Goal: Information Seeking & Learning: Learn about a topic

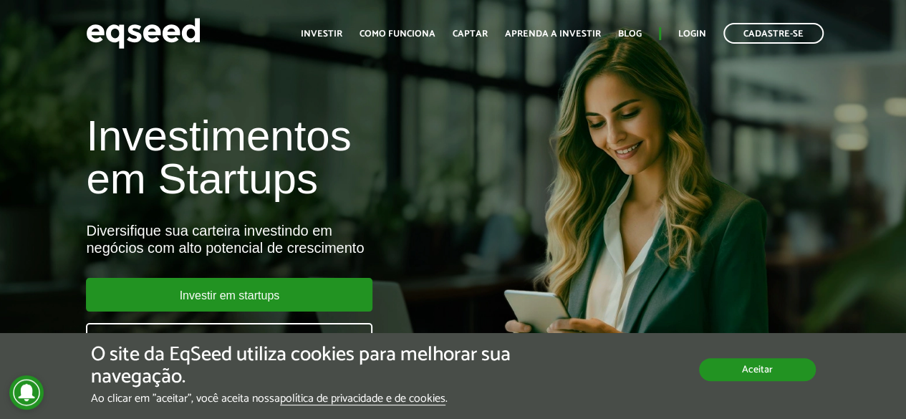
click at [778, 379] on button "Aceitar" at bounding box center [757, 369] width 117 height 23
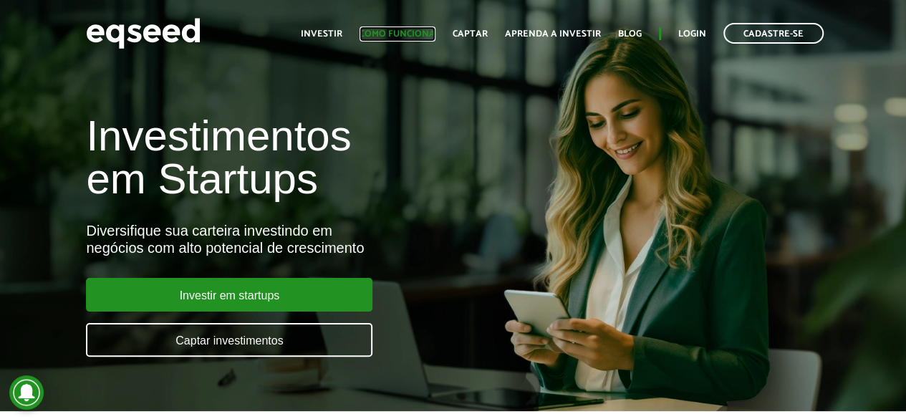
click at [402, 30] on link "Como funciona" at bounding box center [398, 33] width 76 height 9
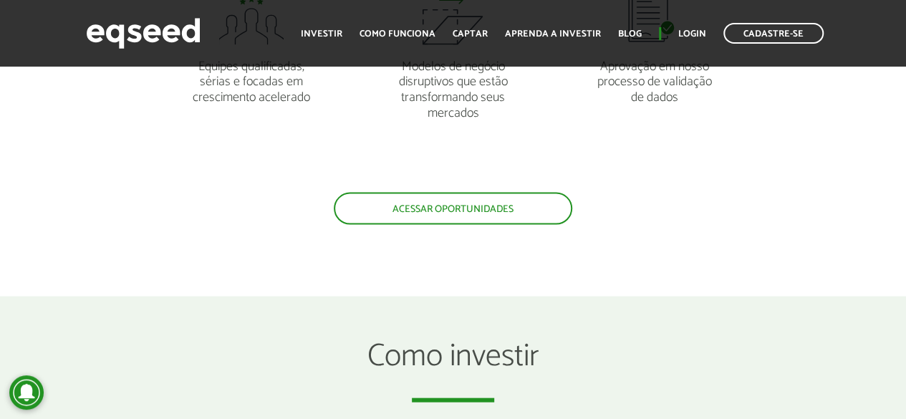
scroll to position [1367, 0]
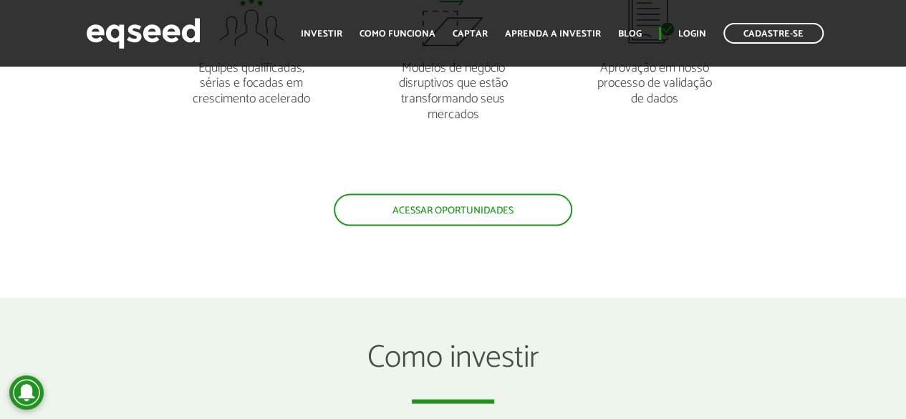
drag, startPoint x: 396, startPoint y: 205, endPoint x: 331, endPoint y: 205, distance: 65.2
click at [396, 205] on link "Acessar oportunidades" at bounding box center [453, 210] width 239 height 32
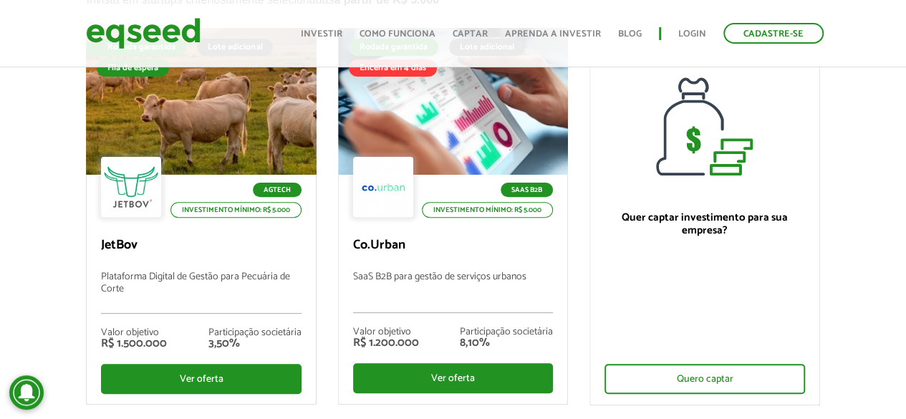
scroll to position [215, 0]
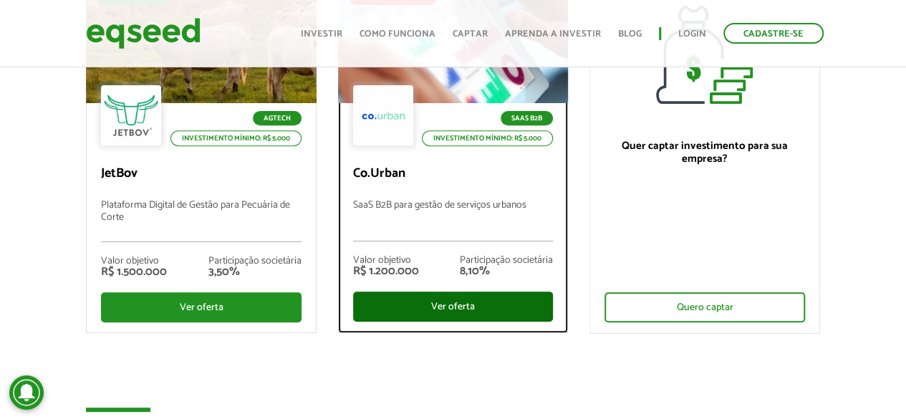
click at [438, 313] on div "Ver oferta" at bounding box center [453, 307] width 200 height 30
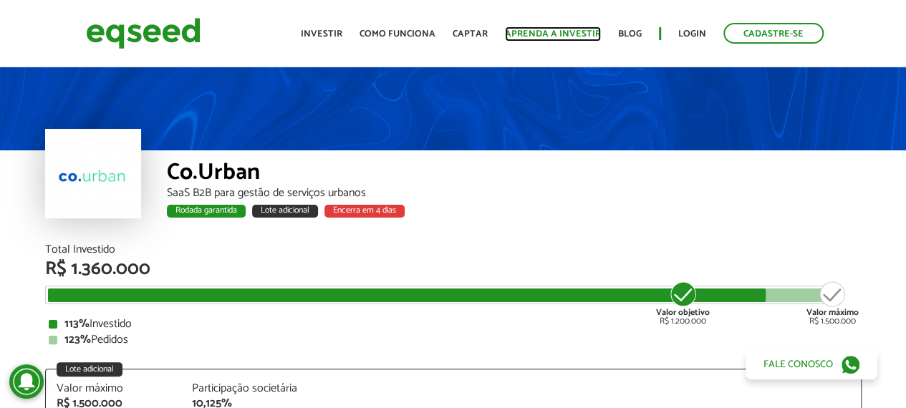
click at [570, 33] on link "Aprenda a investir" at bounding box center [553, 33] width 96 height 9
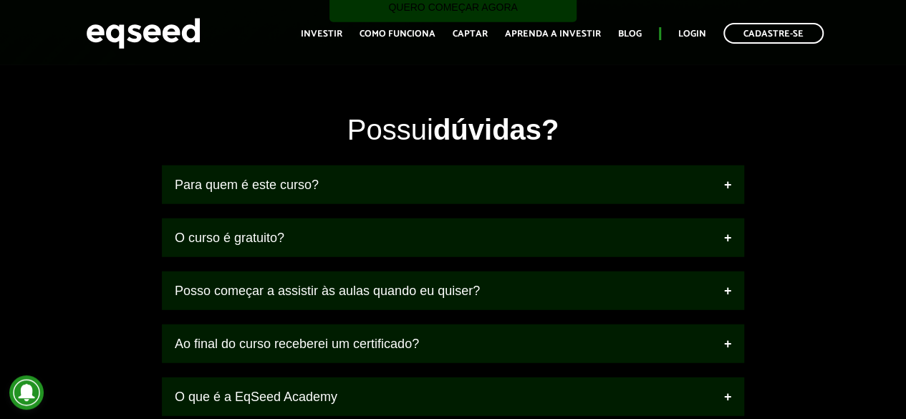
scroll to position [1791, 0]
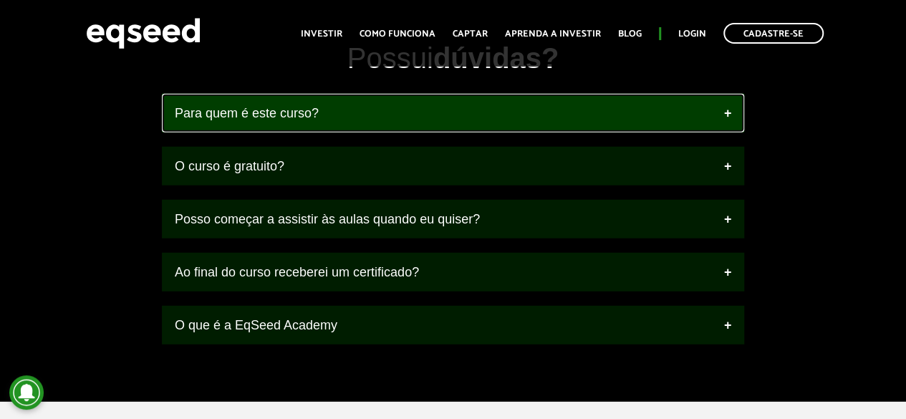
click at [708, 107] on link "Para quem é este curso?" at bounding box center [453, 113] width 582 height 39
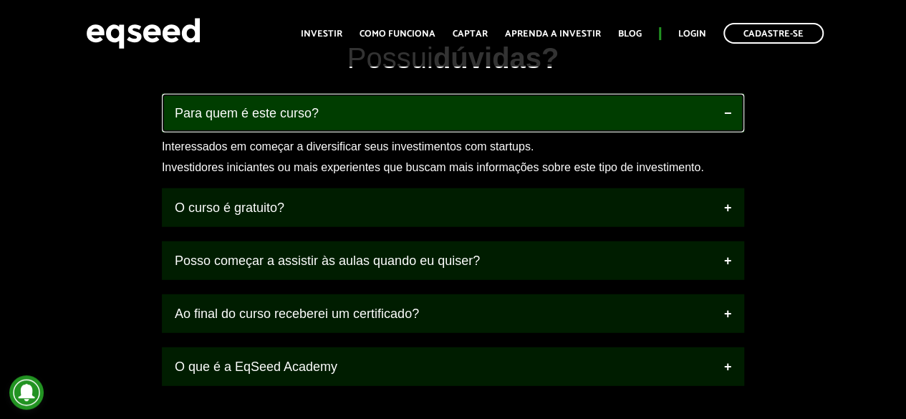
click at [708, 107] on link "Para quem é este curso?" at bounding box center [453, 113] width 582 height 39
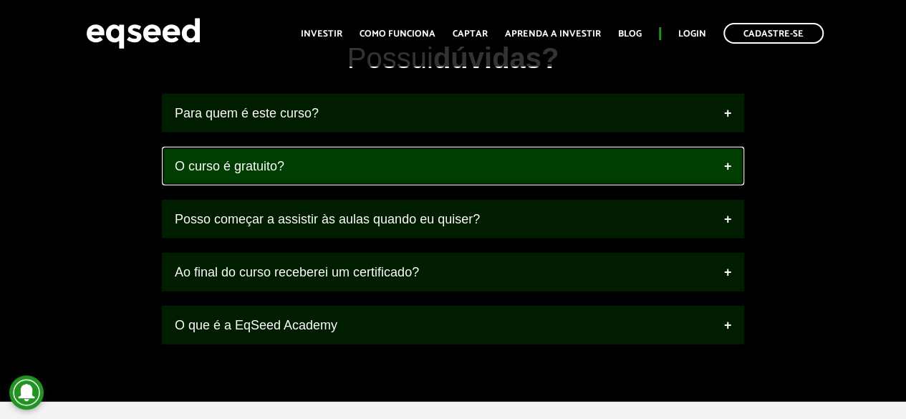
click at [713, 152] on link "O curso é gratuito?" at bounding box center [453, 166] width 582 height 39
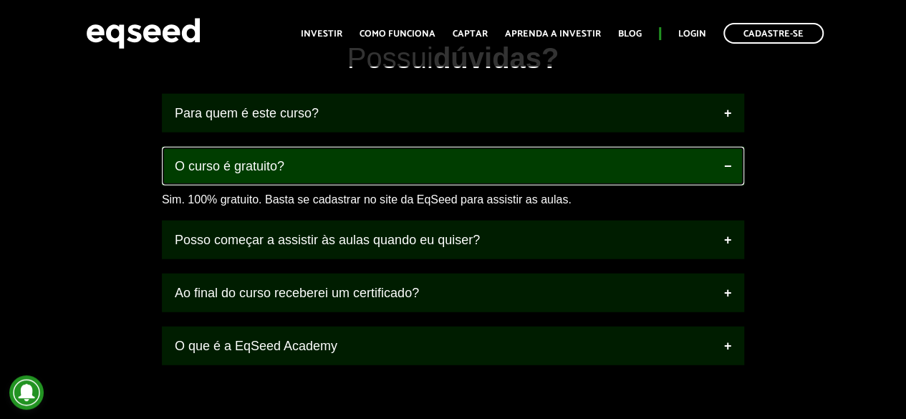
click at [713, 152] on link "O curso é gratuito?" at bounding box center [453, 166] width 582 height 39
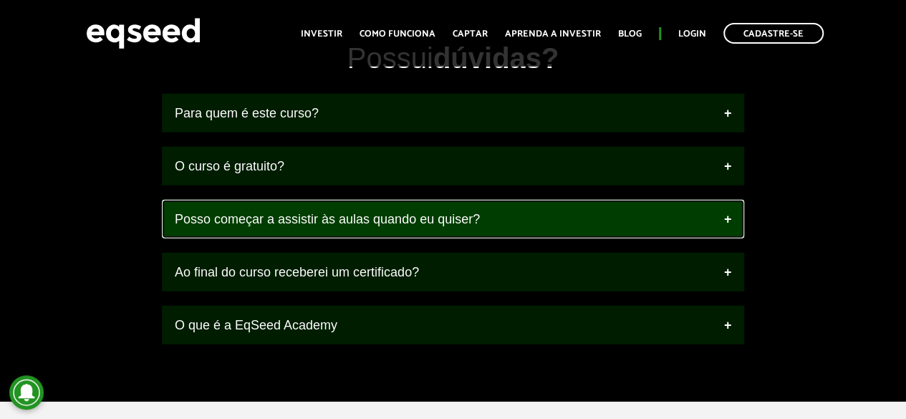
click at [685, 223] on link "Posso começar a assistir às aulas quando eu quiser?" at bounding box center [453, 219] width 582 height 39
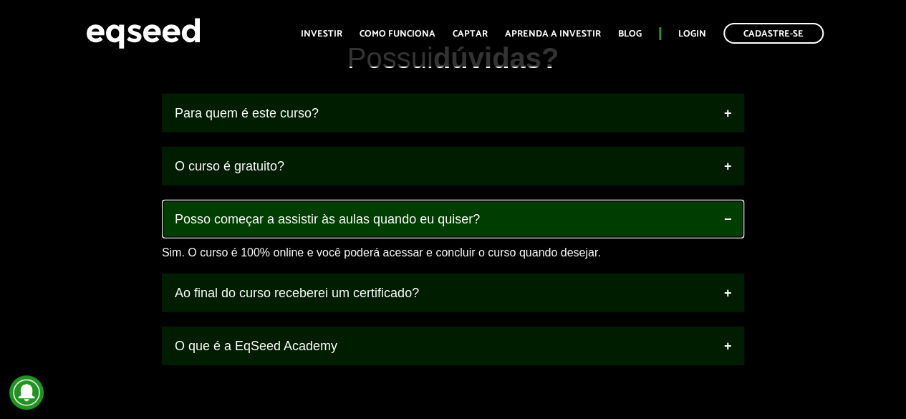
click at [682, 222] on link "Posso começar a assistir às aulas quando eu quiser?" at bounding box center [453, 219] width 582 height 39
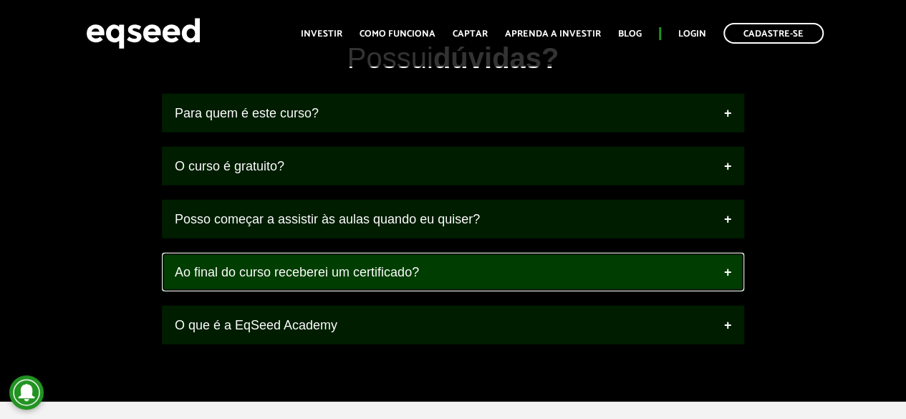
click at [671, 254] on link "Ao final do curso receberei um certificado?" at bounding box center [453, 272] width 582 height 39
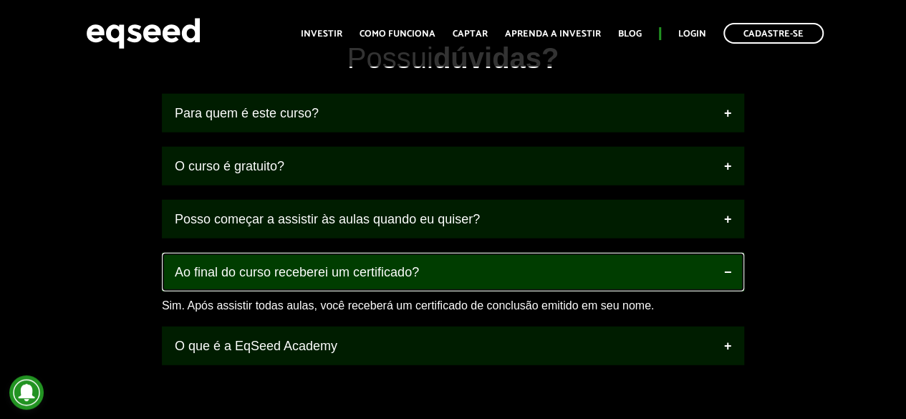
click at [671, 254] on link "Ao final do curso receberei um certificado?" at bounding box center [453, 272] width 582 height 39
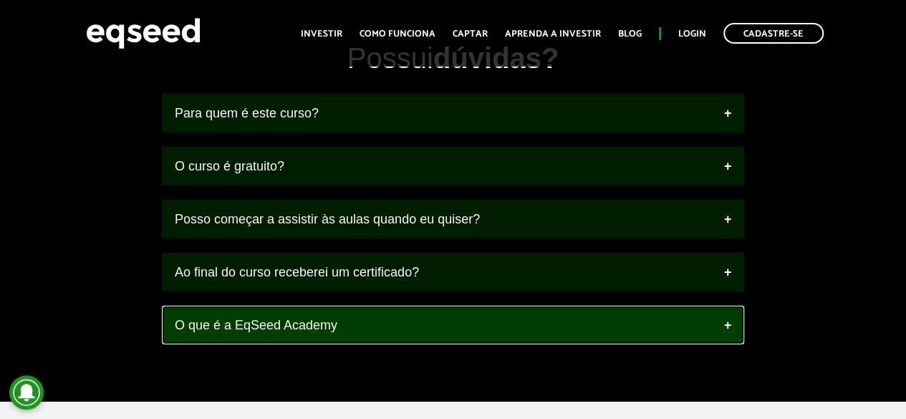
click at [580, 307] on link "O que é a EqSeed Academy" at bounding box center [453, 325] width 582 height 39
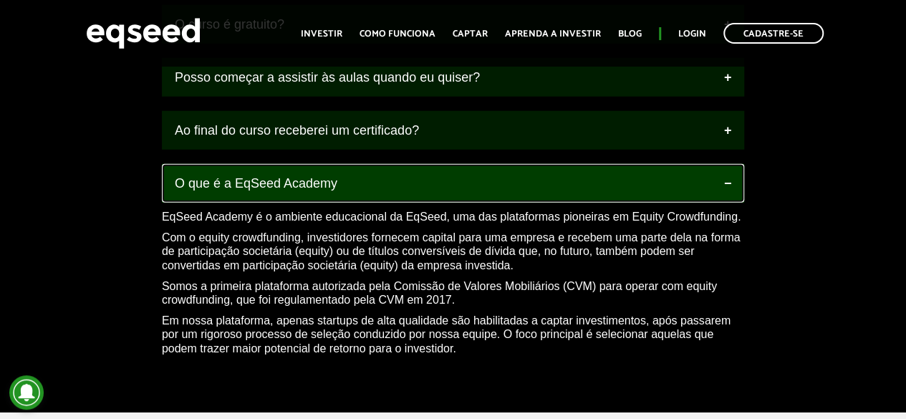
scroll to position [1934, 0]
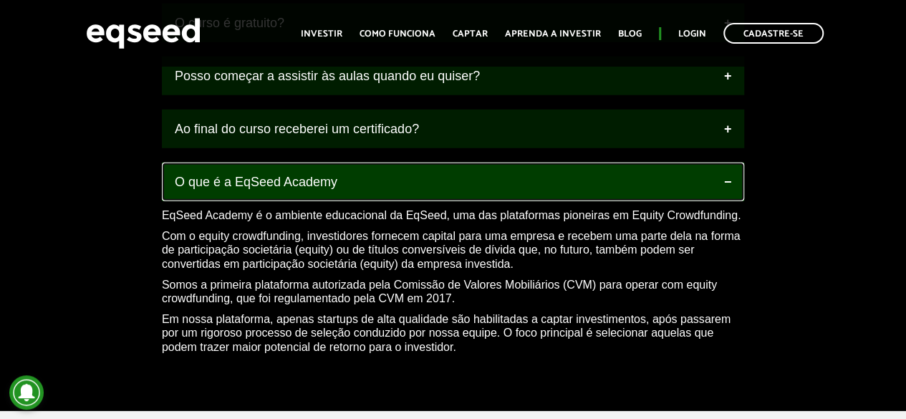
click at [624, 168] on link "O que é a EqSeed Academy" at bounding box center [453, 182] width 582 height 39
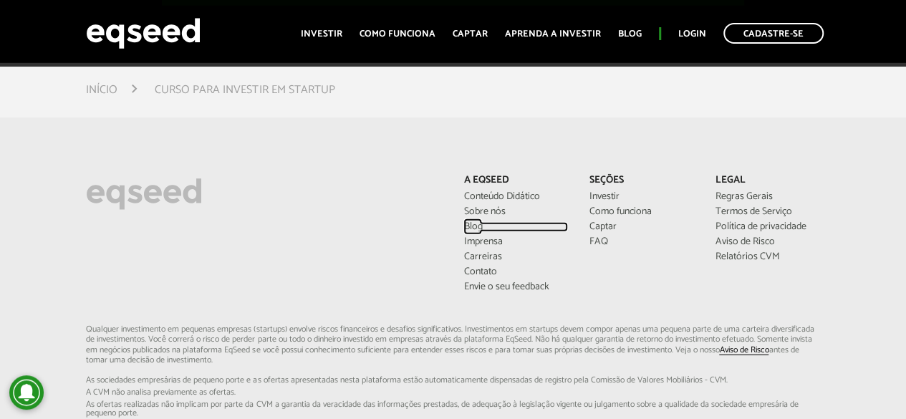
scroll to position [2149, 0]
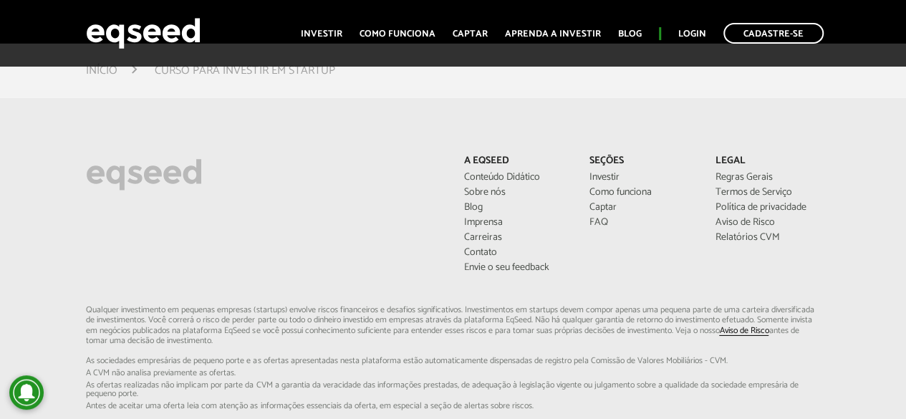
drag, startPoint x: 486, startPoint y: 226, endPoint x: 320, endPoint y: 226, distance: 165.5
click at [320, 226] on div "A EqSeed Conteúdo Didático Sobre nós Blog Imprensa Carreiras Contato Envie o se…" at bounding box center [452, 230] width 755 height 150
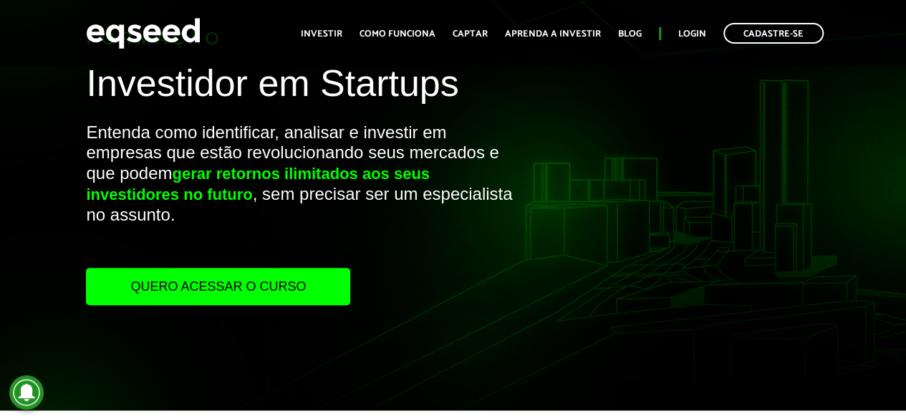
scroll to position [0, 0]
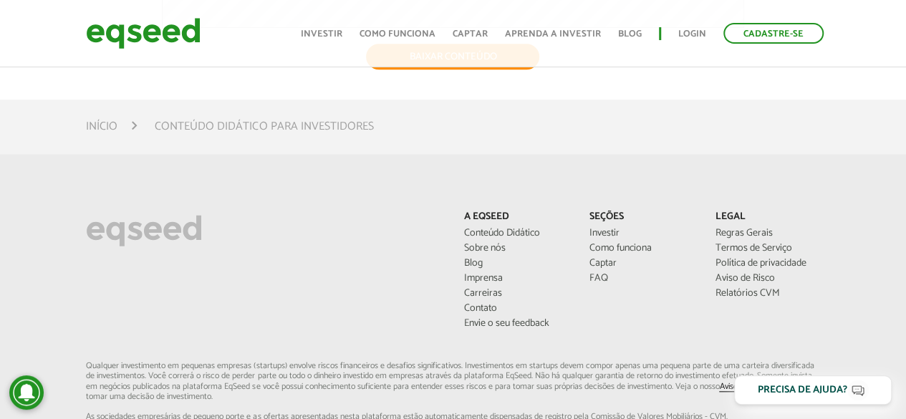
scroll to position [716, 0]
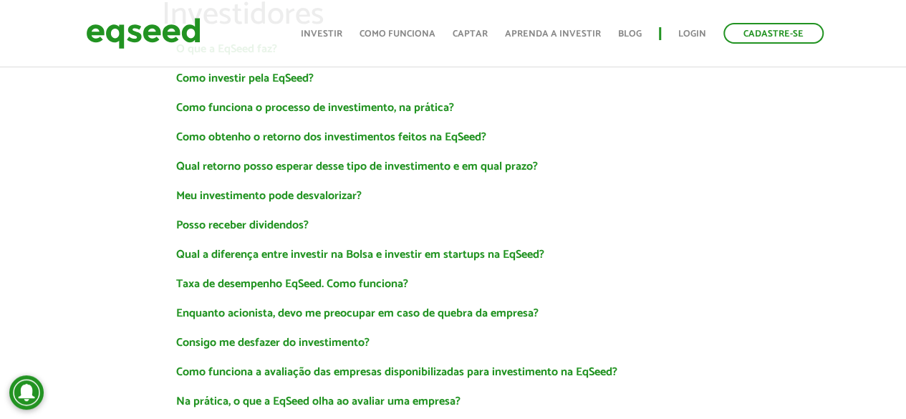
scroll to position [143, 0]
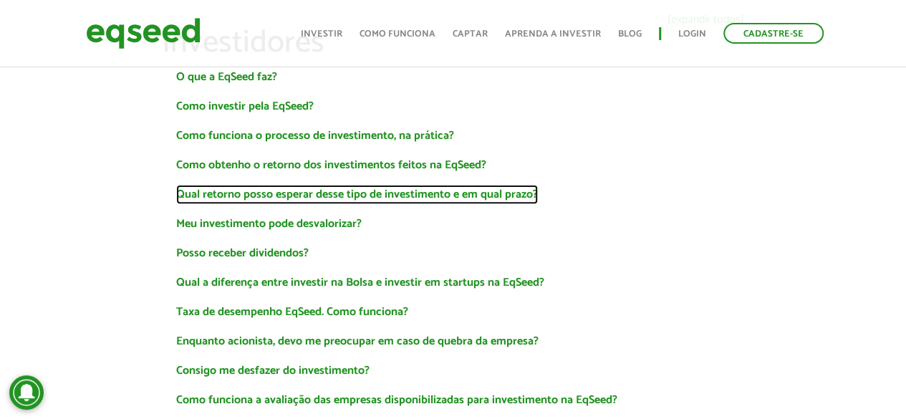
click at [486, 191] on link "Qual retorno posso esperar desse tipo de investimento e em qual prazo?" at bounding box center [357, 194] width 362 height 11
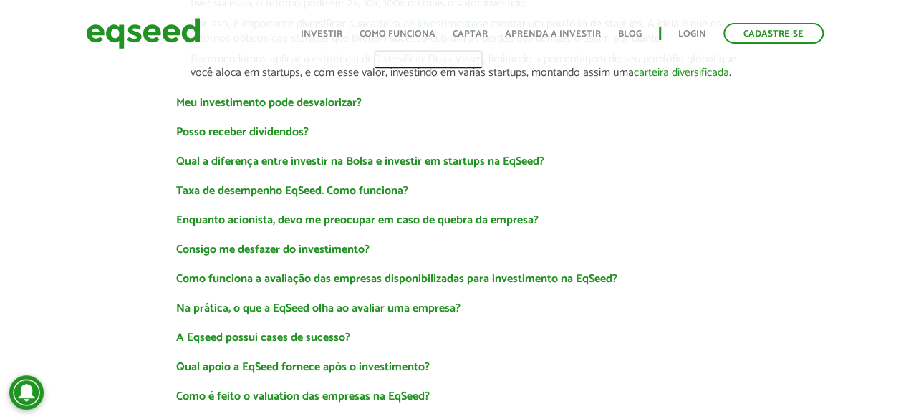
scroll to position [501, 0]
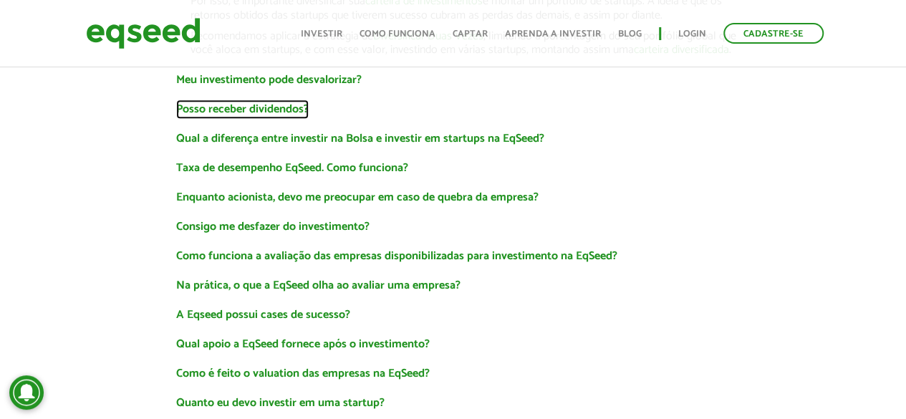
click at [226, 110] on link "Posso receber dividendos?" at bounding box center [242, 109] width 133 height 11
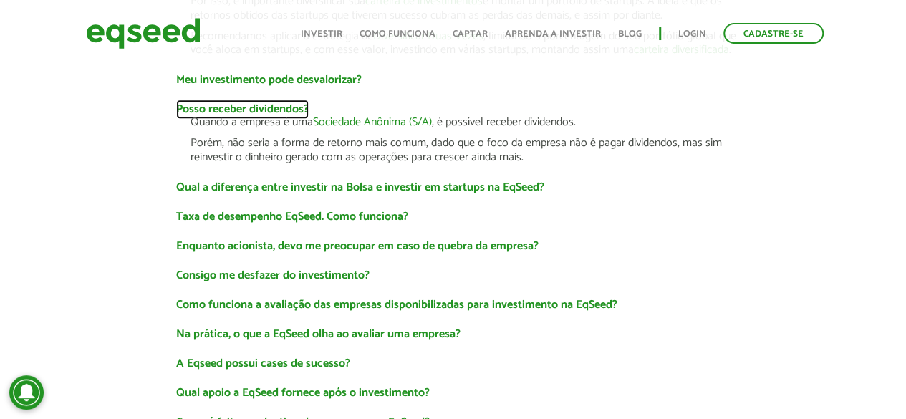
click at [203, 109] on link "Posso receber dividendos?" at bounding box center [242, 109] width 133 height 11
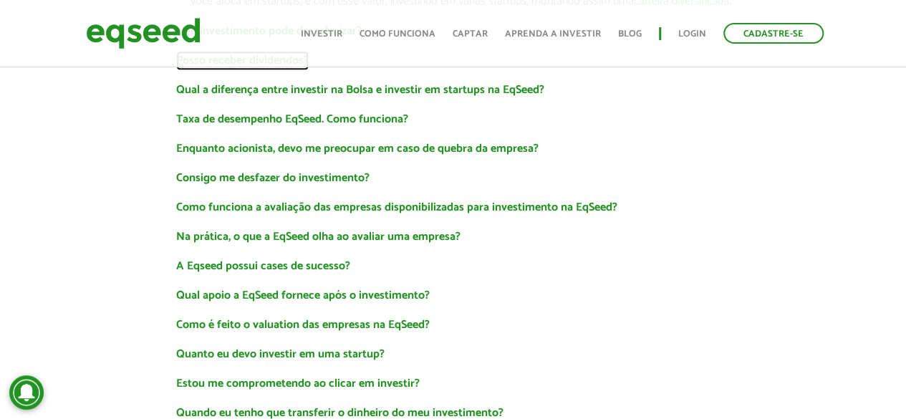
scroll to position [573, 0]
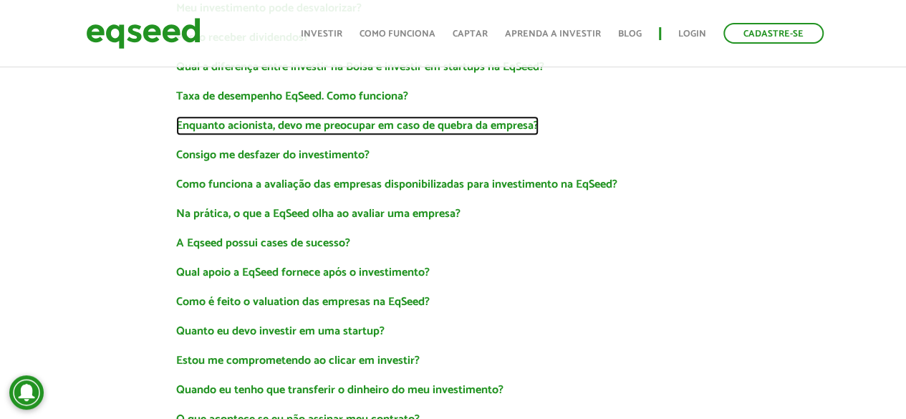
click at [420, 123] on link "Enquanto acionista, devo me preocupar em caso de quebra da empresa?" at bounding box center [357, 125] width 362 height 11
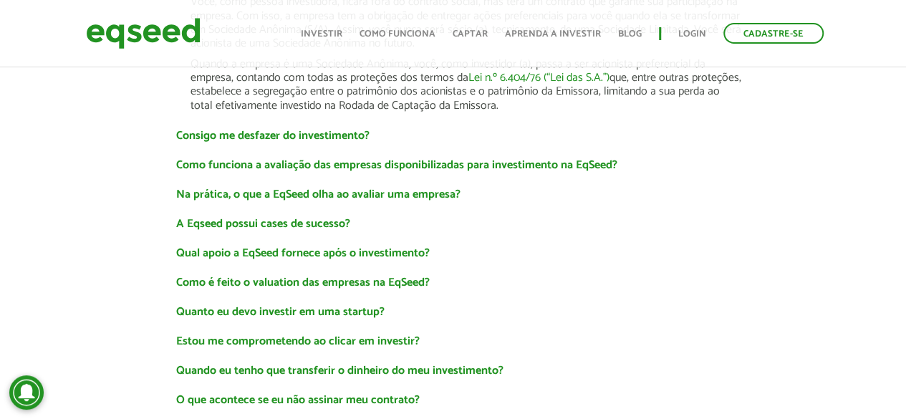
scroll to position [859, 0]
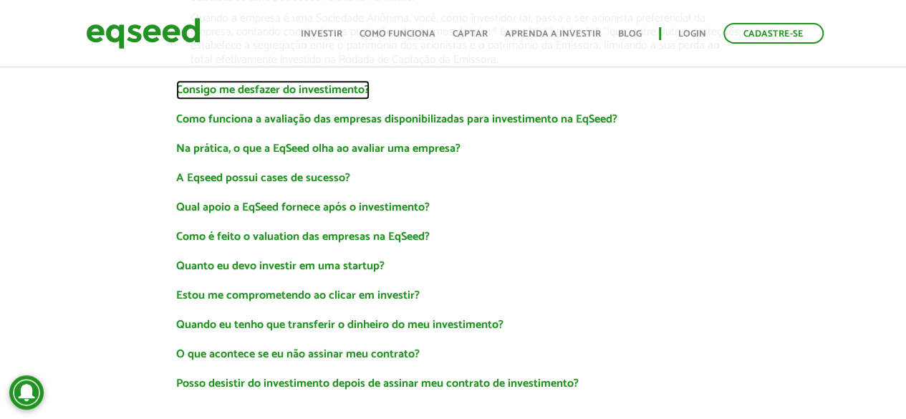
click at [253, 89] on link "Consigo me desfazer do investimento?" at bounding box center [272, 90] width 193 height 11
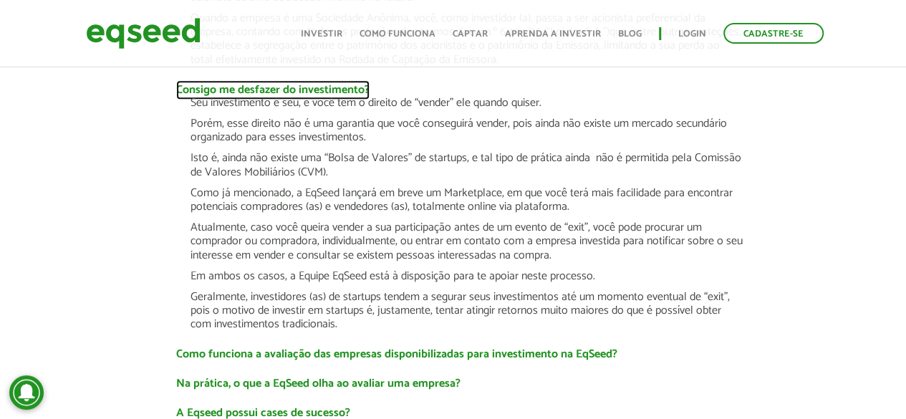
click at [201, 85] on link "Consigo me desfazer do investimento?" at bounding box center [272, 90] width 193 height 11
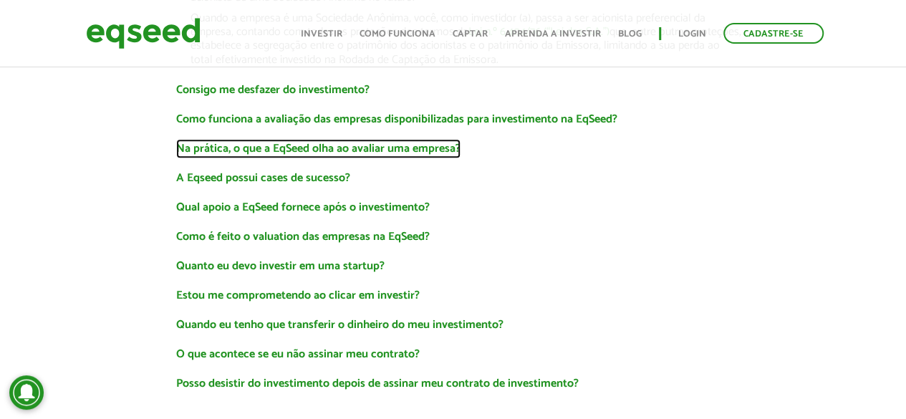
click at [309, 148] on link "Na prática, o que a EqSeed olha ao avaliar uma empresa?" at bounding box center [318, 148] width 284 height 11
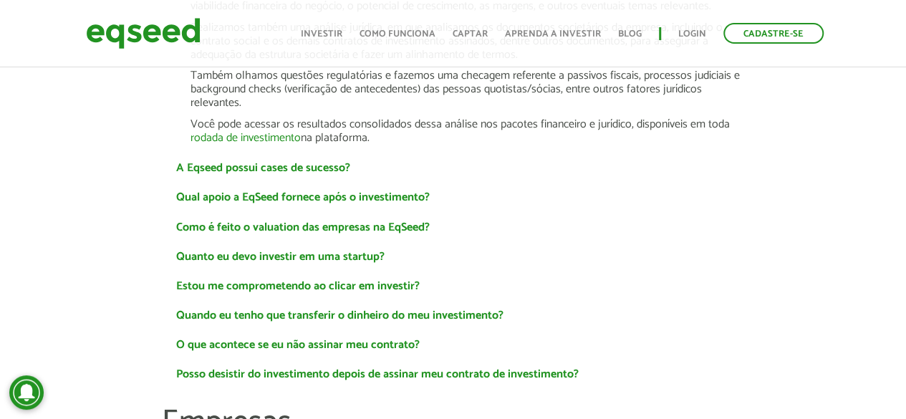
scroll to position [1218, 0]
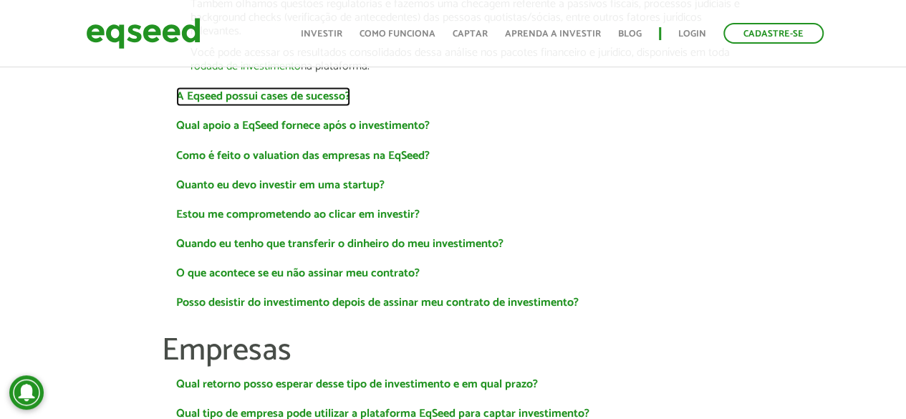
click at [276, 95] on link "A Eqseed possui cases de sucesso?" at bounding box center [263, 96] width 174 height 11
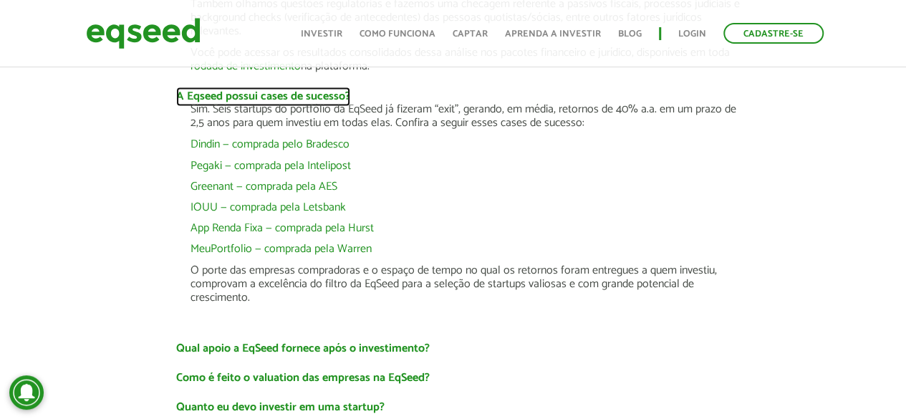
click at [193, 91] on link "A Eqseed possui cases de sucesso?" at bounding box center [263, 96] width 174 height 11
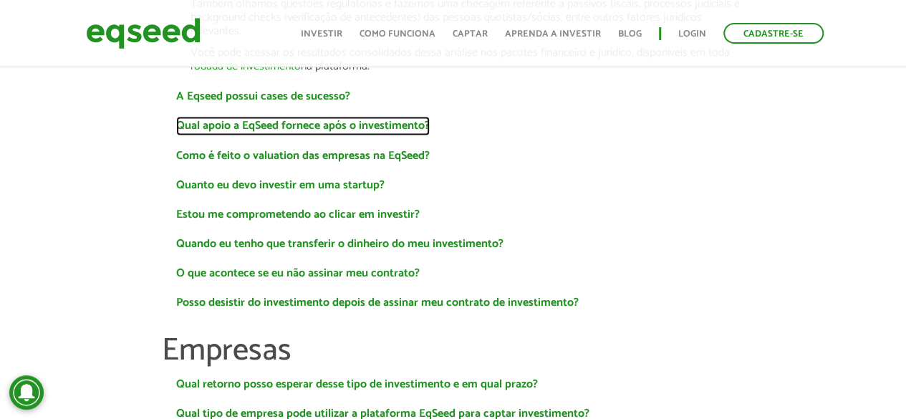
click at [176, 130] on link "Qual apoio a EqSeed fornece após o investimento?" at bounding box center [303, 125] width 254 height 11
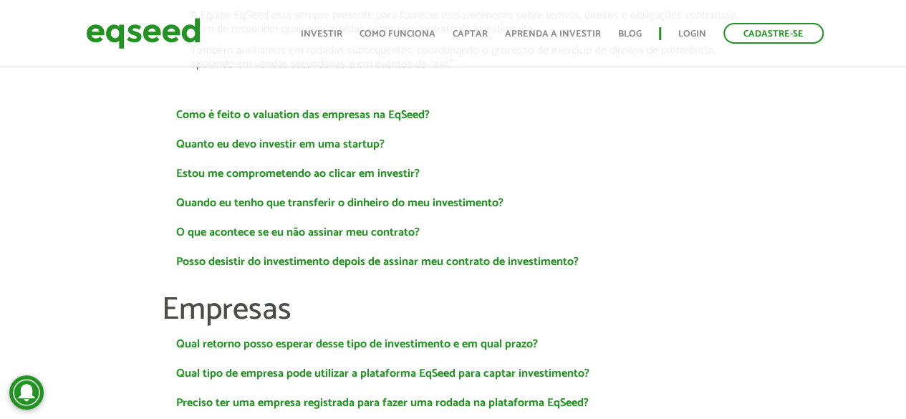
scroll to position [1647, 0]
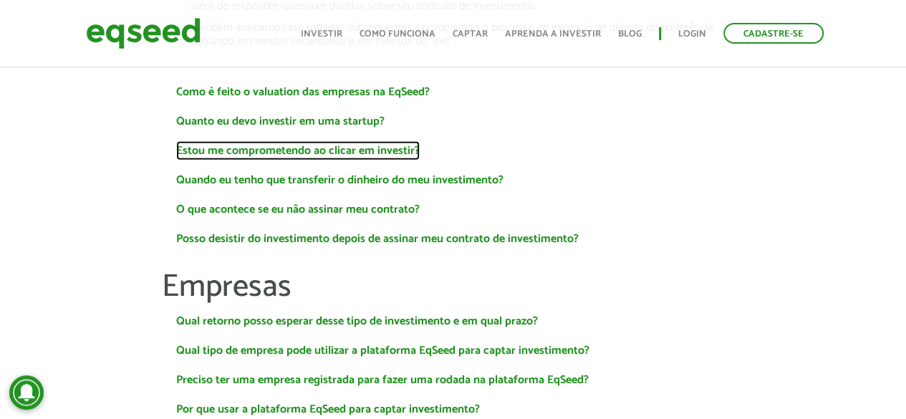
click at [226, 147] on link "Estou me comprometendo ao clicar em investir?" at bounding box center [298, 150] width 244 height 11
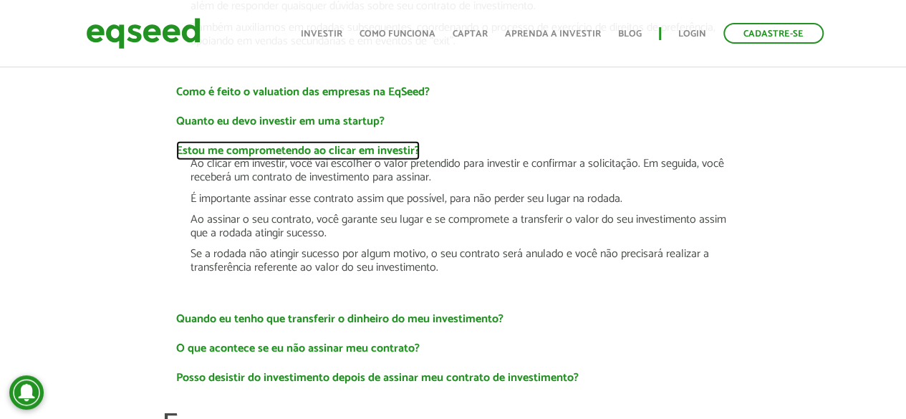
click at [226, 147] on link "Estou me comprometendo ao clicar em investir?" at bounding box center [298, 150] width 244 height 11
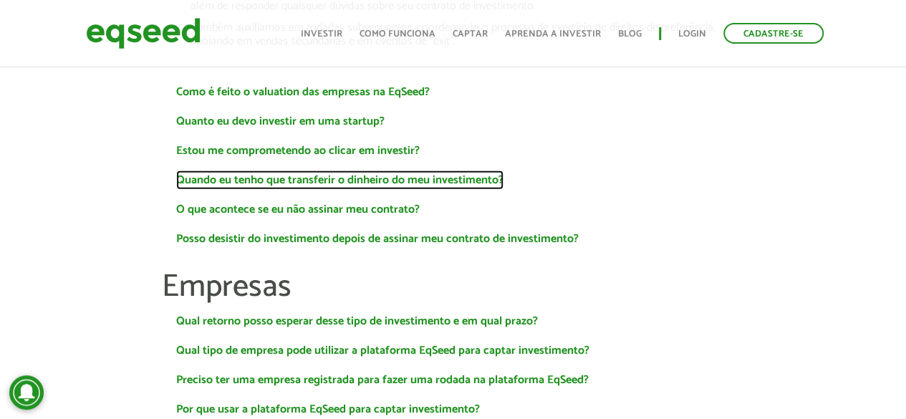
click at [216, 183] on link "Quando eu tenho que transferir o dinheiro do meu investimento?" at bounding box center [339, 180] width 327 height 11
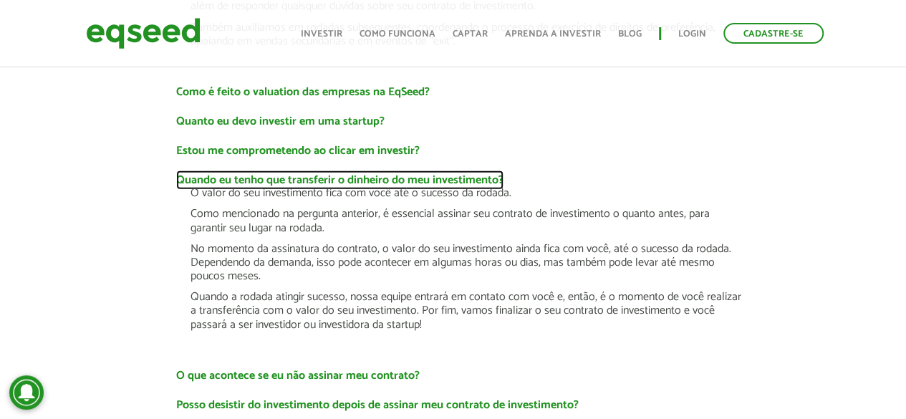
click at [216, 183] on link "Quando eu tenho que transferir o dinheiro do meu investimento?" at bounding box center [339, 180] width 327 height 11
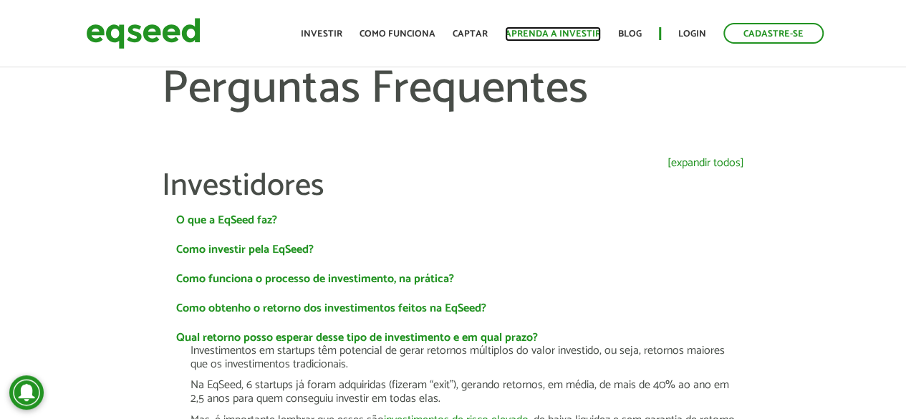
click at [557, 31] on link "Aprenda a investir" at bounding box center [553, 33] width 96 height 9
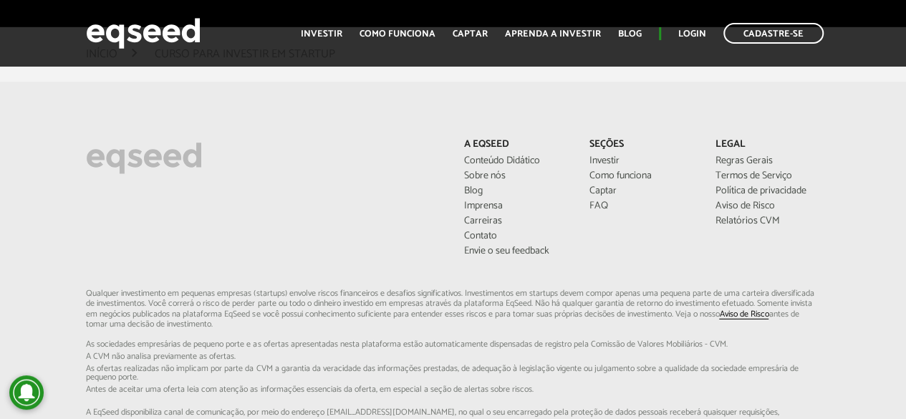
scroll to position [2350, 0]
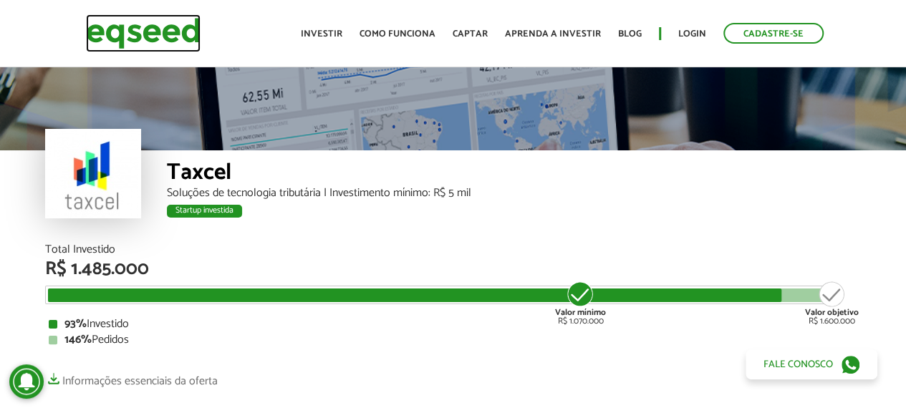
click at [169, 29] on img at bounding box center [143, 33] width 115 height 38
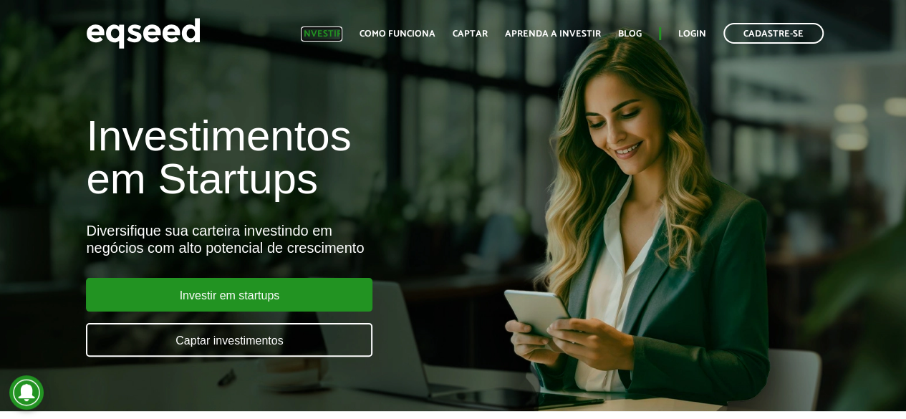
click at [319, 30] on link "Investir" at bounding box center [322, 33] width 42 height 9
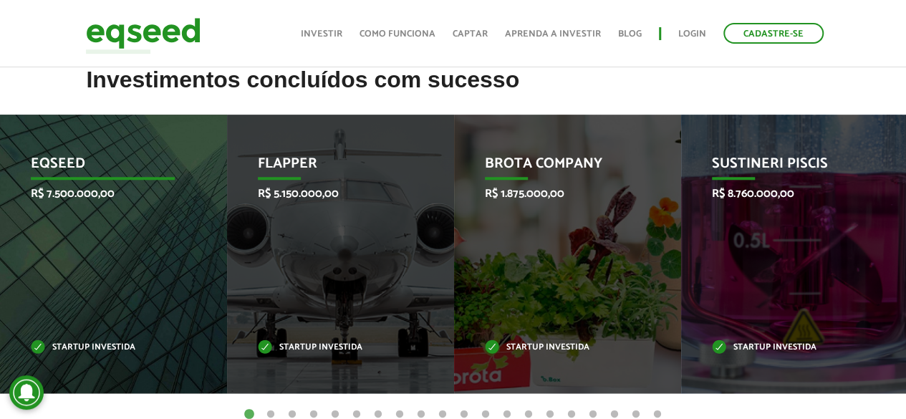
scroll to position [645, 0]
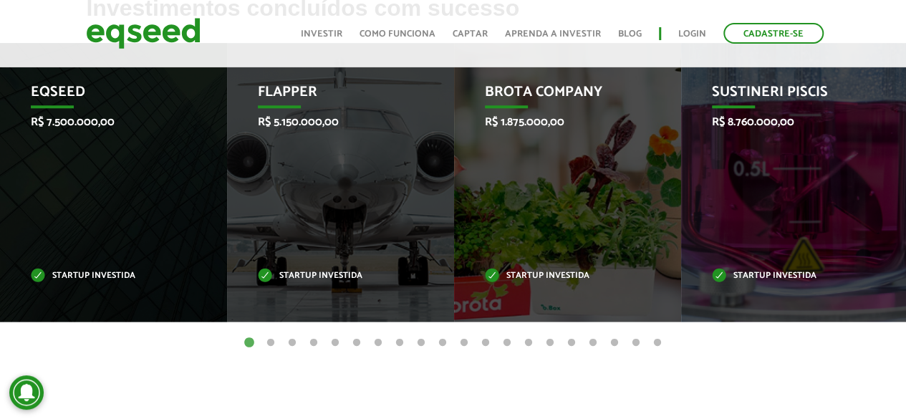
click at [271, 342] on button "2" at bounding box center [271, 343] width 14 height 14
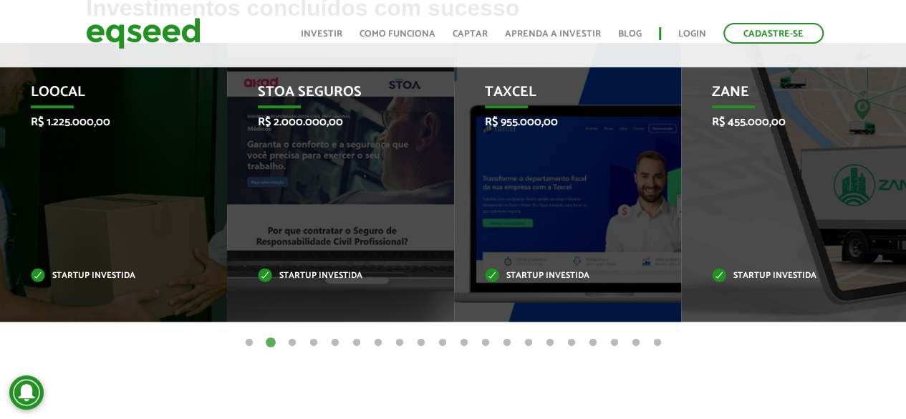
click at [293, 342] on button "3" at bounding box center [292, 343] width 14 height 14
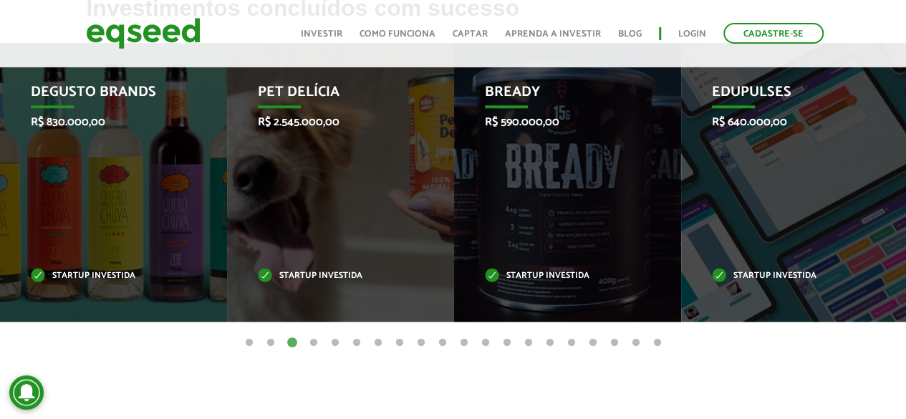
click at [376, 339] on button "7" at bounding box center [378, 343] width 14 height 14
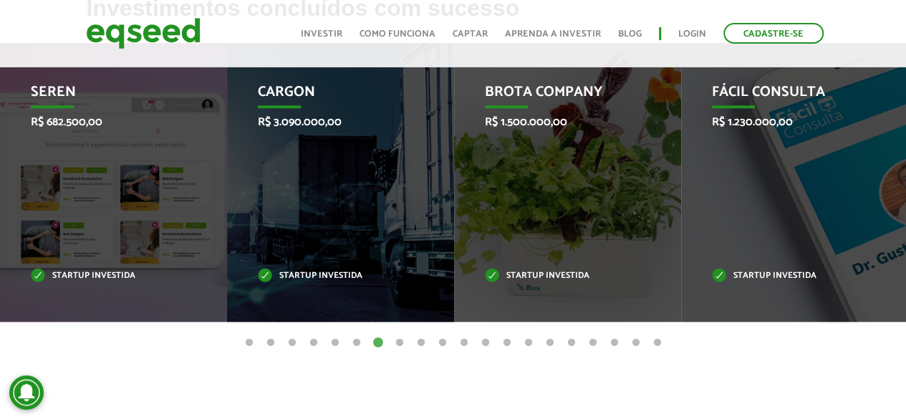
click at [461, 342] on button "11" at bounding box center [464, 343] width 14 height 14
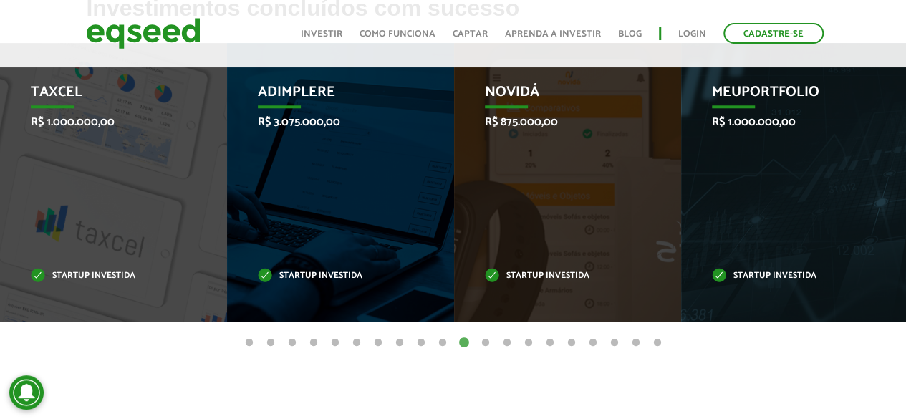
click at [593, 342] on button "17" at bounding box center [593, 343] width 14 height 14
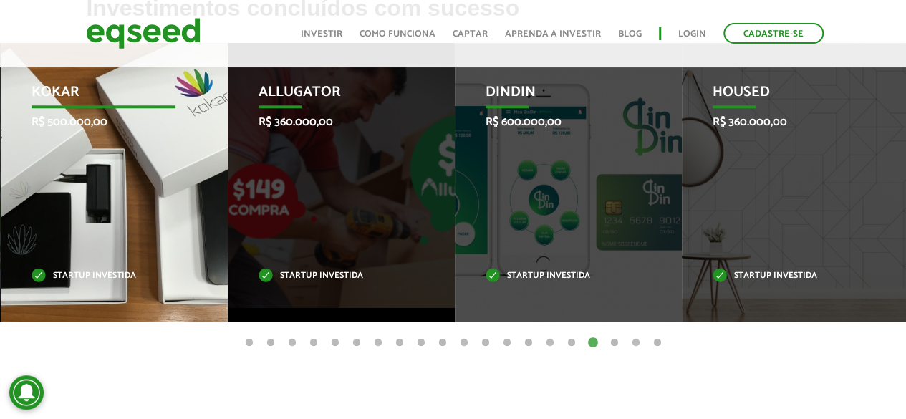
drag, startPoint x: 160, startPoint y: 163, endPoint x: 75, endPoint y: 273, distance: 139.4
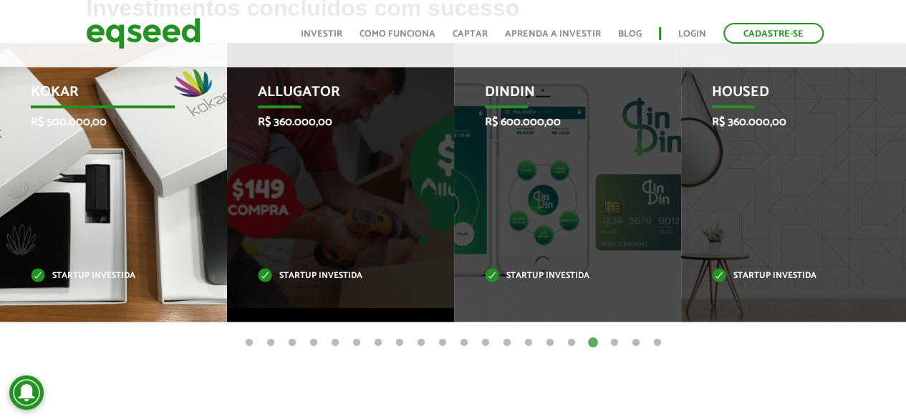
drag, startPoint x: 75, startPoint y: 273, endPoint x: 52, endPoint y: 200, distance: 76.8
click at [52, 200] on div "Kokar R$ 500.000,00 Startup investida" at bounding box center [103, 182] width 206 height 279
click at [92, 95] on p "Kokar" at bounding box center [103, 96] width 144 height 24
click at [99, 246] on div "Kokar R$ 500.000,00 Startup investida" at bounding box center [103, 182] width 206 height 279
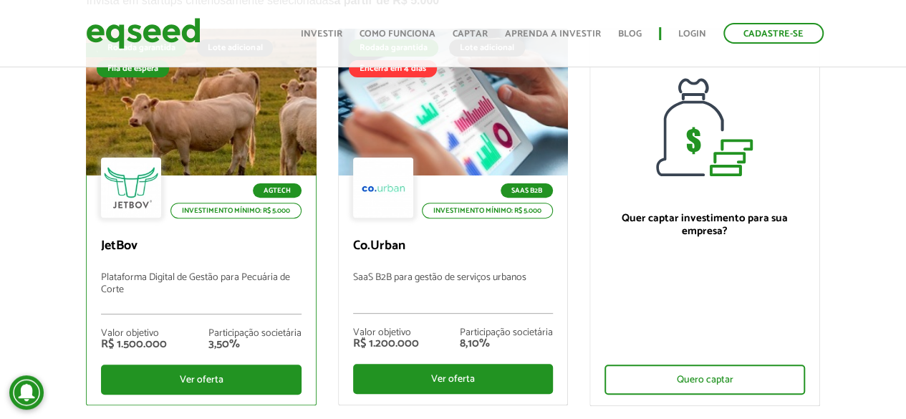
scroll to position [143, 0]
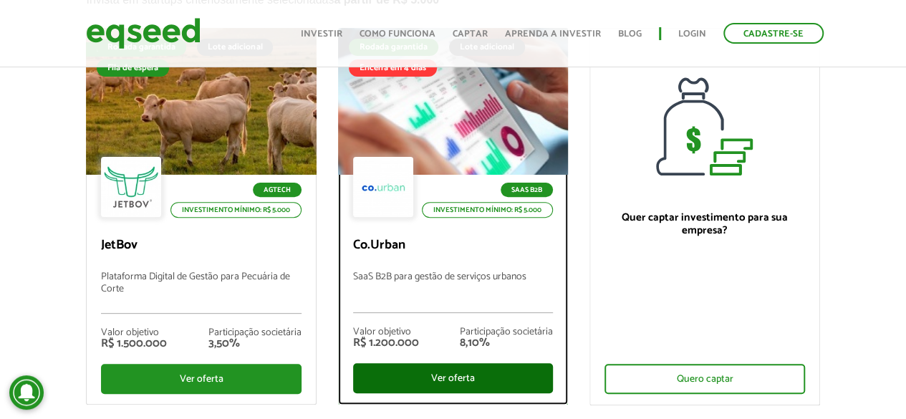
click at [446, 381] on div "Ver oferta" at bounding box center [453, 378] width 200 height 30
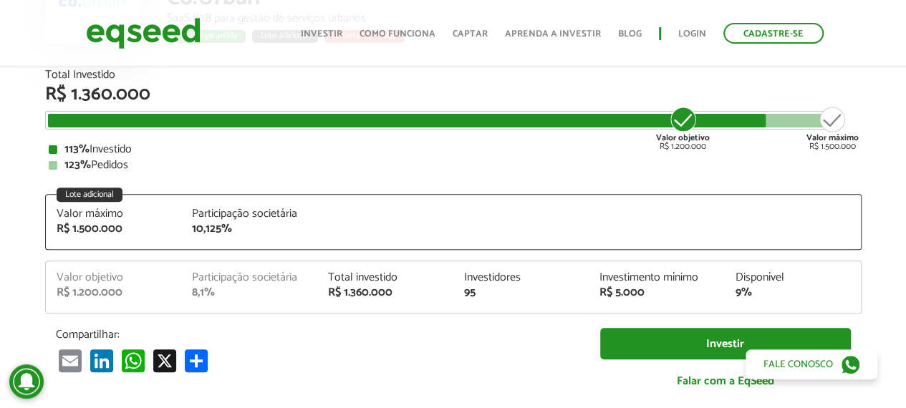
scroll to position [143, 0]
